Goal: Find specific page/section: Find specific page/section

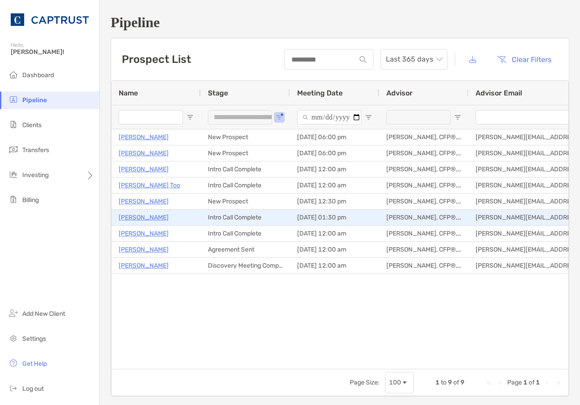
click at [148, 216] on p "[PERSON_NAME]" at bounding box center [144, 217] width 50 height 11
